Goal: Task Accomplishment & Management: Manage account settings

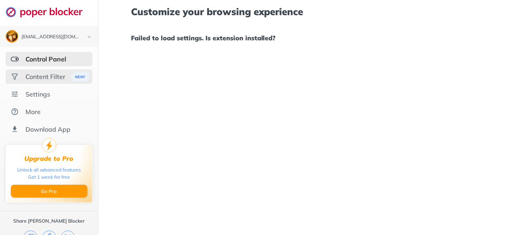
click at [36, 77] on div "Content Filter" at bounding box center [45, 77] width 40 height 8
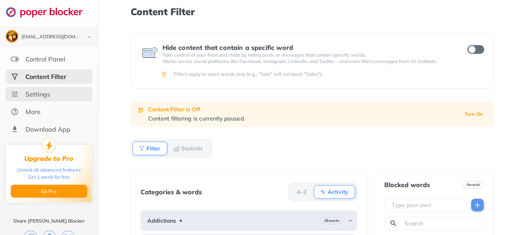
click at [38, 93] on div "Settings" at bounding box center [37, 94] width 25 height 8
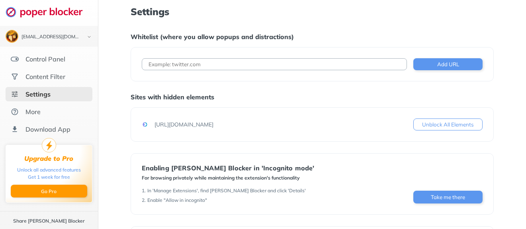
click at [167, 63] on input at bounding box center [275, 64] width 266 height 12
paste input "[URL][DOMAIN_NAME]"
drag, startPoint x: 235, startPoint y: 64, endPoint x: 85, endPoint y: 57, distance: 150.4
click at [85, 57] on div "[EMAIL_ADDRESS][DOMAIN_NAME] Logout Control Panel Content Filter Settings More …" at bounding box center [263, 174] width 526 height 349
type input "[URL][DOMAIN_NAME]"
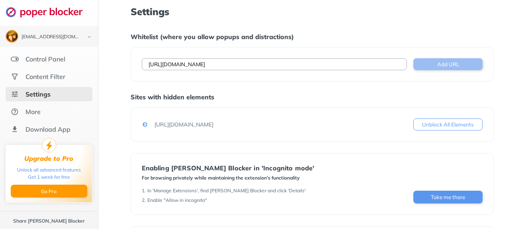
click at [451, 63] on button "Add URL" at bounding box center [448, 64] width 69 height 12
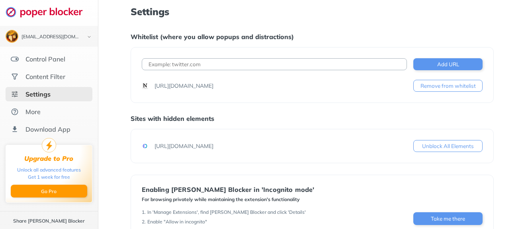
click at [167, 64] on input at bounding box center [275, 64] width 266 height 12
paste input "[URL][DOMAIN_NAME]"
type input "[URL][DOMAIN_NAME]"
click at [433, 64] on button "Add URL" at bounding box center [448, 64] width 69 height 12
